Goal: Information Seeking & Learning: Learn about a topic

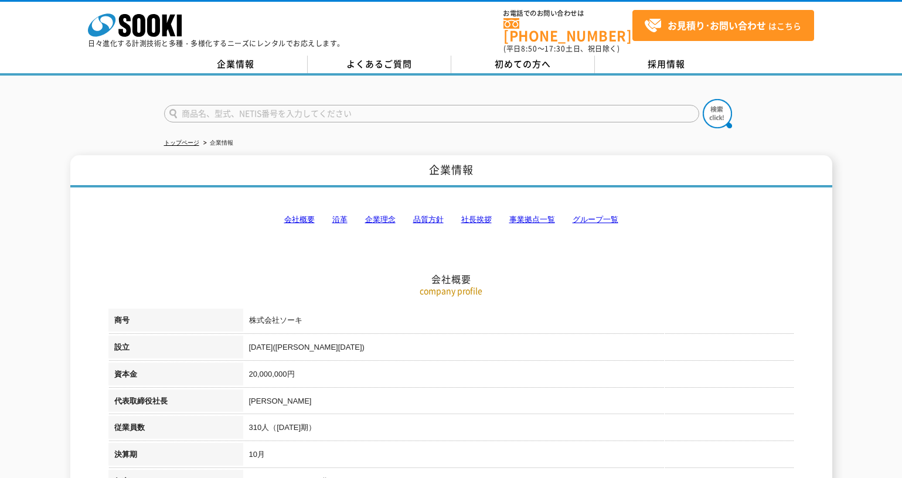
click at [249, 105] on input "text" at bounding box center [431, 114] width 535 height 18
type input "環境測定"
click at [756, 98] on div "環境測定" at bounding box center [451, 104] width 902 height 56
click at [722, 110] on img at bounding box center [717, 113] width 29 height 29
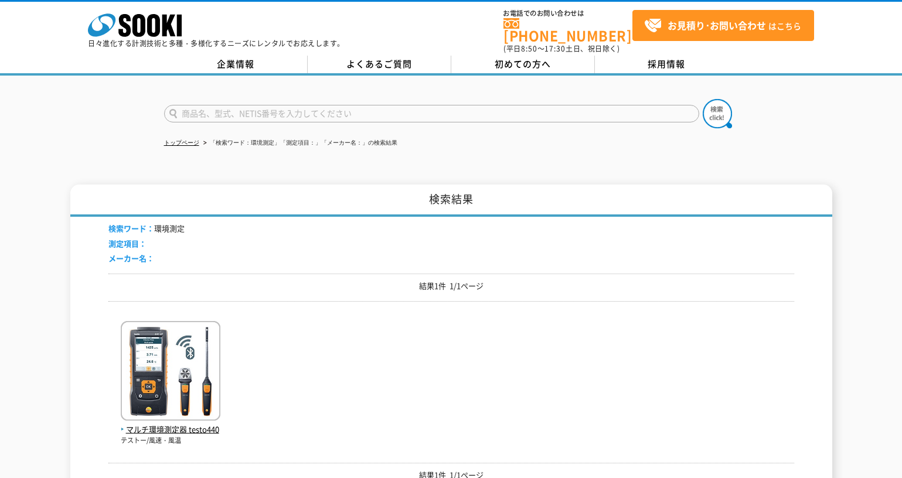
scroll to position [117, 0]
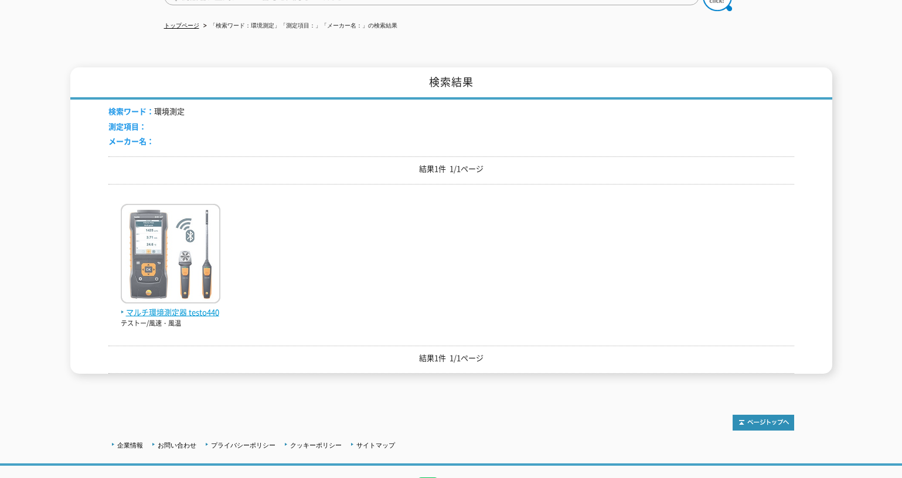
click at [159, 307] on span "マルチ環境測定器 testo440" at bounding box center [171, 313] width 100 height 12
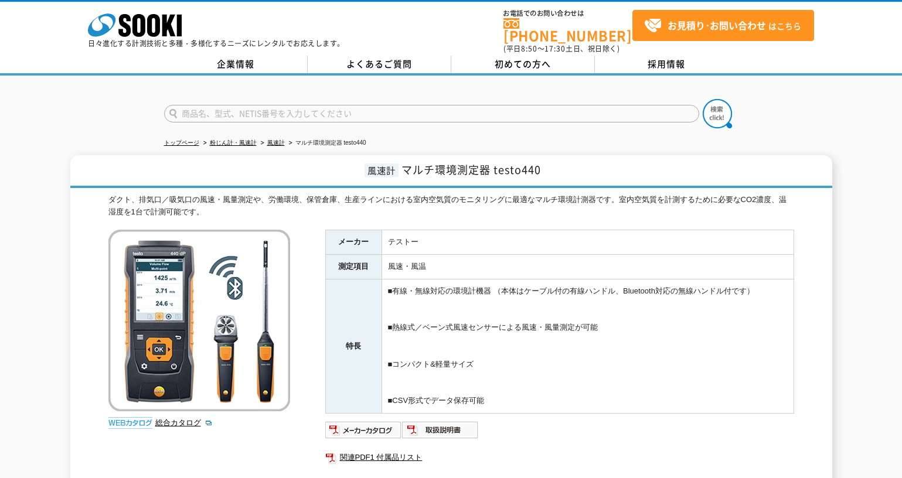
click at [171, 256] on img at bounding box center [199, 321] width 182 height 182
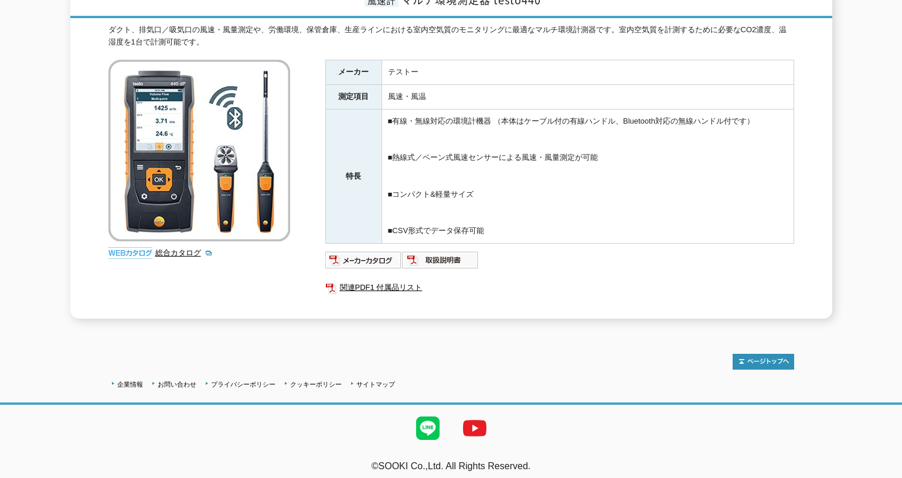
scroll to position [111, 0]
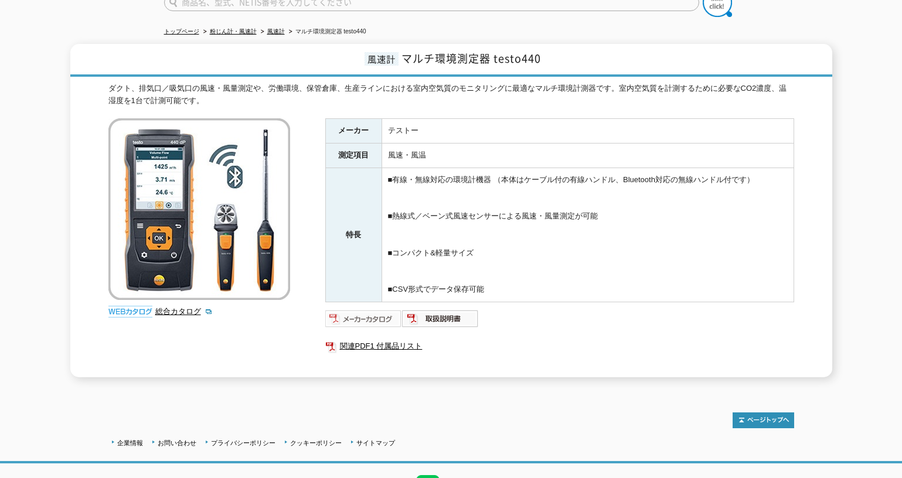
click at [383, 318] on img at bounding box center [363, 319] width 77 height 19
click at [18, 270] on div "風速計 マルチ環境測定器 testo440 ダクト、排気口／吸気口の風速・風量測定や、労働環境、保管倉庫、生産ラインにおける室内空気質のモニタリングに最適なマ…" at bounding box center [451, 211] width 902 height 334
